Goal: Task Accomplishment & Management: Use online tool/utility

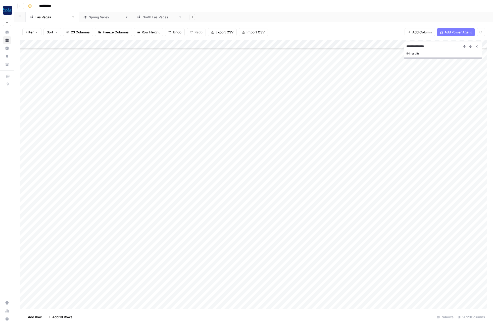
scroll to position [380, 0]
click at [143, 18] on div "[GEOGRAPHIC_DATA]" at bounding box center [160, 17] width 34 height 5
click at [342, 147] on div "Add Column" at bounding box center [253, 116] width 467 height 153
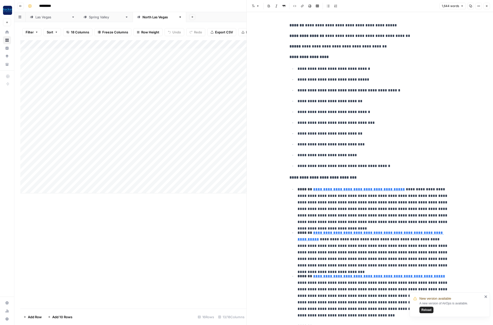
click at [487, 6] on icon "button" at bounding box center [486, 6] width 3 height 3
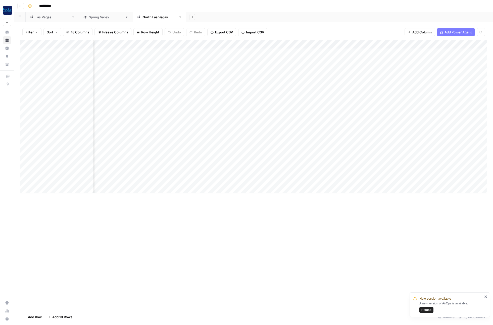
scroll to position [0, 31]
click at [446, 146] on div "Add Column" at bounding box center [253, 116] width 467 height 153
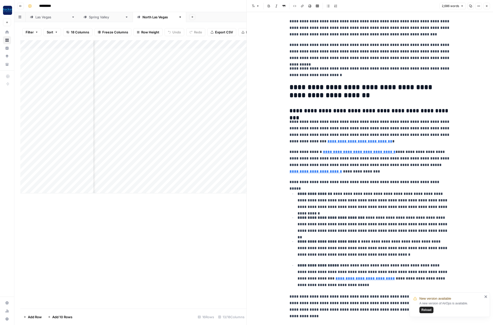
scroll to position [944, 0]
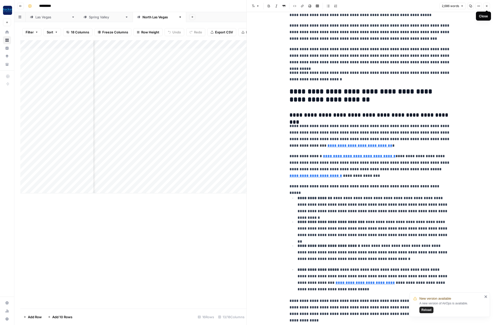
click at [486, 6] on icon "button" at bounding box center [486, 6] width 3 height 3
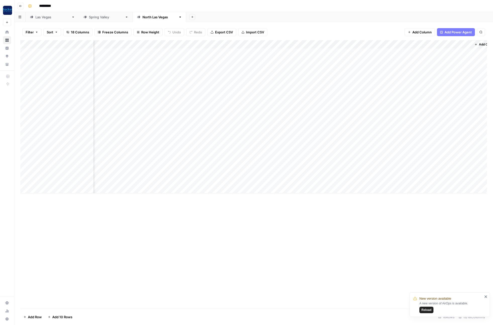
scroll to position [0, 154]
click at [323, 147] on div "Add Column" at bounding box center [253, 116] width 467 height 153
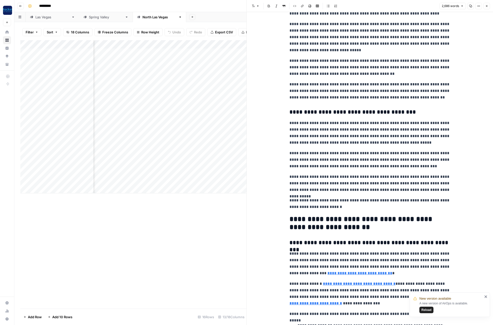
scroll to position [816, 0]
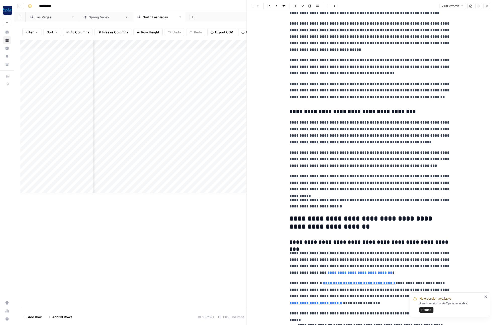
click at [367, 139] on p "**********" at bounding box center [370, 132] width 161 height 26
click at [373, 26] on p "**********" at bounding box center [370, 36] width 161 height 33
copy div "**********"
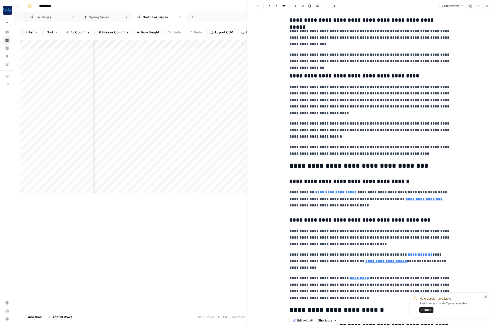
scroll to position [1602, 0]
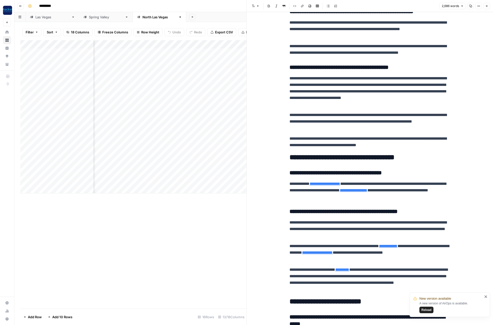
click at [486, 6] on icon "button" at bounding box center [486, 6] width 3 height 3
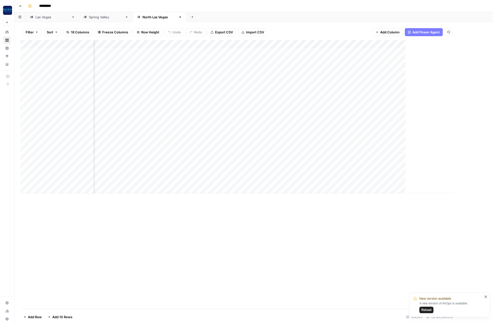
scroll to position [0, 152]
click at [144, 181] on div "Add Column" at bounding box center [253, 116] width 467 height 153
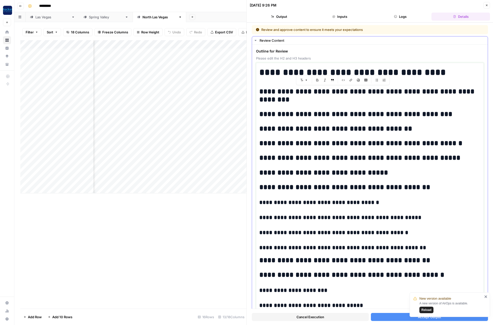
drag, startPoint x: 278, startPoint y: 99, endPoint x: 411, endPoint y: 93, distance: 133.4
click at [411, 93] on h2 "**********" at bounding box center [369, 96] width 221 height 16
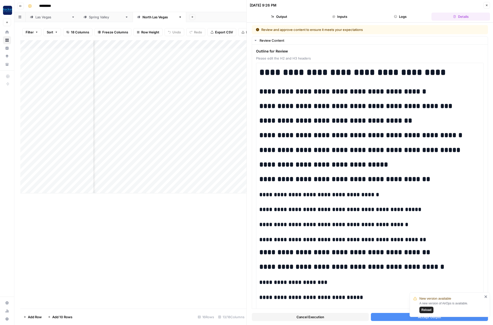
click at [390, 320] on button "Accept Output" at bounding box center [429, 317] width 117 height 8
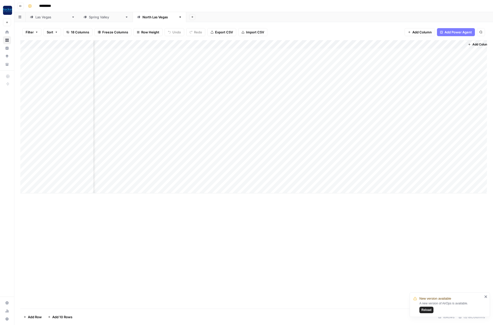
click at [38, 19] on link "[GEOGRAPHIC_DATA]" at bounding box center [53, 17] width 54 height 10
click at [486, 297] on icon "close" at bounding box center [486, 297] width 3 height 3
click at [444, 279] on div "Add Column" at bounding box center [253, 174] width 467 height 269
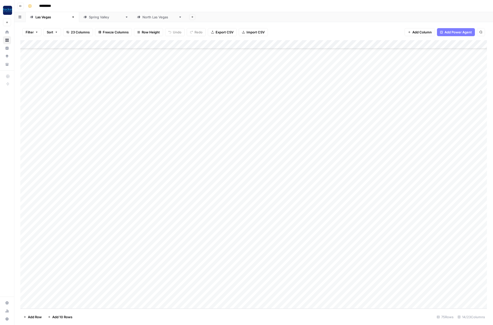
click at [122, 296] on div "Add Column" at bounding box center [253, 174] width 467 height 269
click at [78, 297] on div "Add Column" at bounding box center [253, 174] width 467 height 269
click at [78, 297] on textarea "**********" at bounding box center [78, 296] width 80 height 7
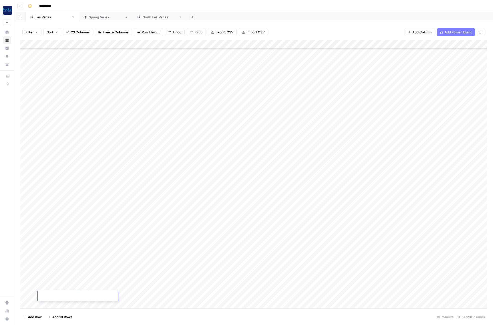
click at [127, 299] on div "Add Column" at bounding box center [253, 174] width 467 height 269
click at [253, 297] on div "Add Column" at bounding box center [253, 174] width 467 height 269
click at [244, 315] on button "Blog Post" at bounding box center [239, 316] width 19 height 6
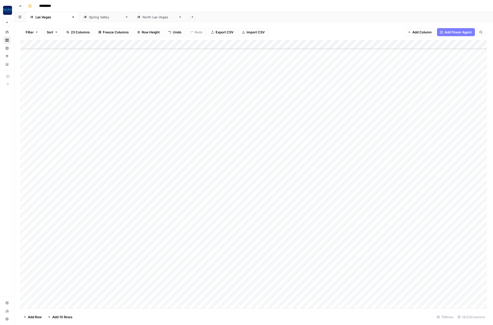
scroll to position [389, 0]
click at [143, 17] on div "[GEOGRAPHIC_DATA]" at bounding box center [160, 17] width 34 height 5
drag, startPoint x: 324, startPoint y: 180, endPoint x: 322, endPoint y: 186, distance: 5.9
click at [324, 180] on div "Add Column" at bounding box center [253, 116] width 467 height 153
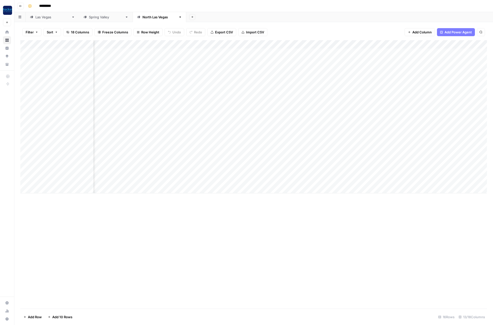
scroll to position [0, 67]
click at [409, 129] on div "Add Column" at bounding box center [253, 116] width 467 height 153
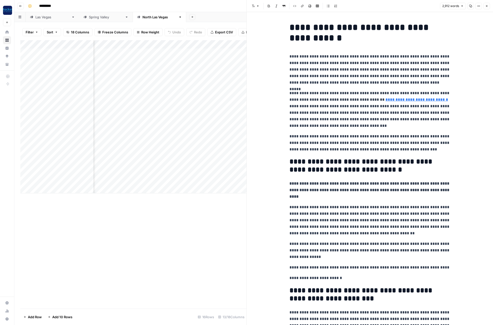
click at [485, 7] on button "Close" at bounding box center [487, 6] width 7 height 7
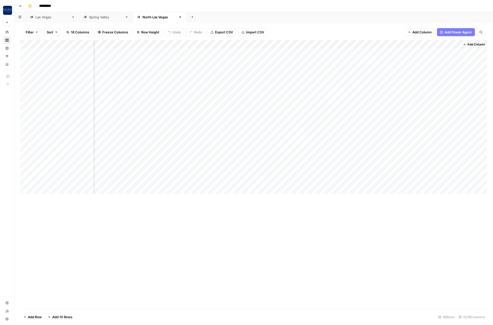
scroll to position [0, 158]
click at [318, 181] on div "Add Column" at bounding box center [253, 116] width 467 height 153
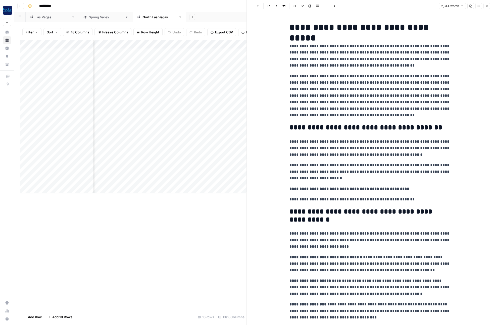
click at [356, 97] on p "**********" at bounding box center [370, 96] width 161 height 46
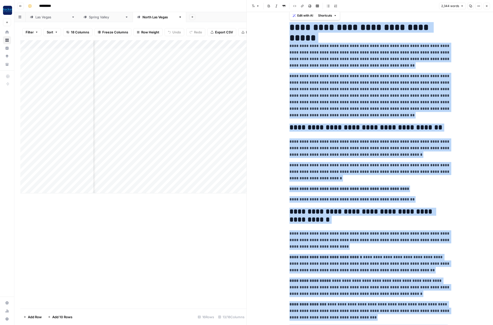
copy div "**********"
click at [42, 17] on div "[GEOGRAPHIC_DATA]" at bounding box center [52, 17] width 34 height 5
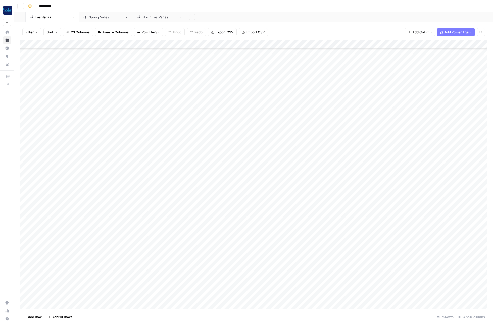
scroll to position [389, 0]
click at [143, 17] on div "[GEOGRAPHIC_DATA]" at bounding box center [160, 17] width 34 height 5
click at [187, 181] on div "Add Column" at bounding box center [253, 116] width 467 height 153
click at [185, 181] on div "Add Column" at bounding box center [253, 116] width 467 height 153
click at [192, 239] on button "Complete" at bounding box center [187, 237] width 19 height 6
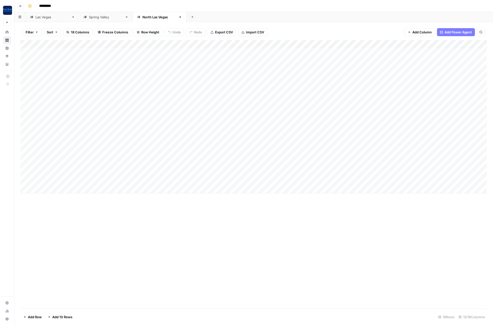
click at [41, 18] on div "[GEOGRAPHIC_DATA]" at bounding box center [52, 17] width 34 height 5
